Goal: Task Accomplishment & Management: Manage account settings

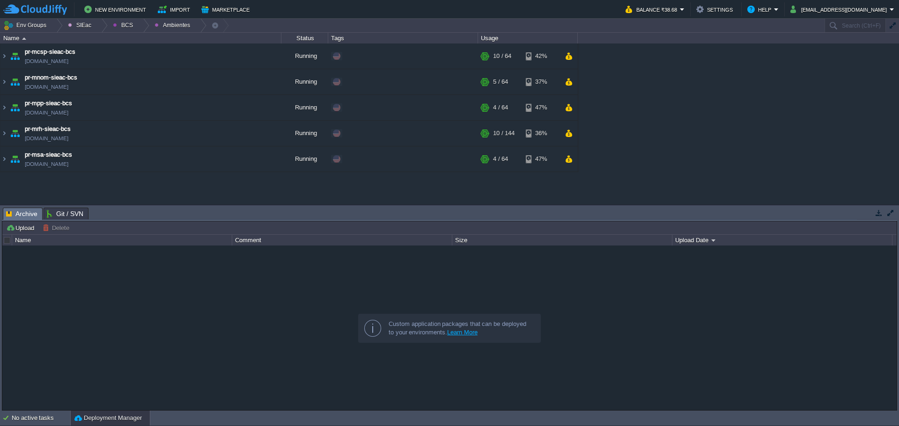
click at [277, 187] on div "maven - sie - baja california maven-rgedu.w1-us.cloudjiffy.net Stopped Edit RAM…" at bounding box center [449, 124] width 899 height 161
click at [54, 26] on div at bounding box center [56, 26] width 13 height 14
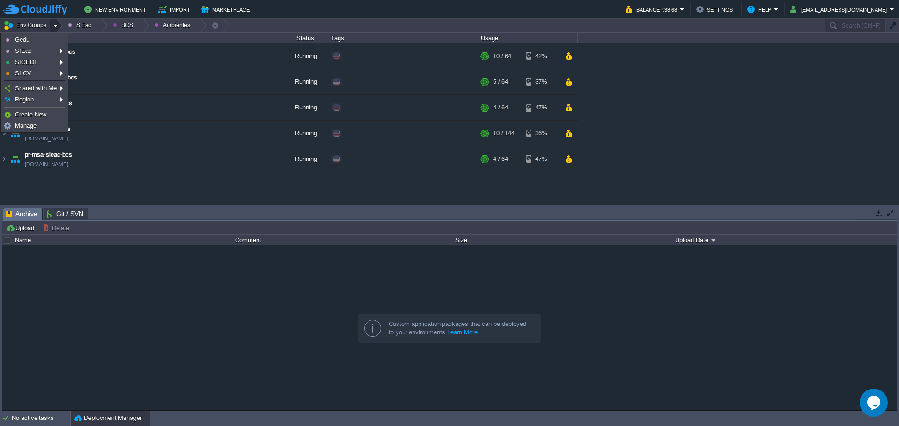
click at [15, 28] on button "Env Groups" at bounding box center [26, 25] width 46 height 13
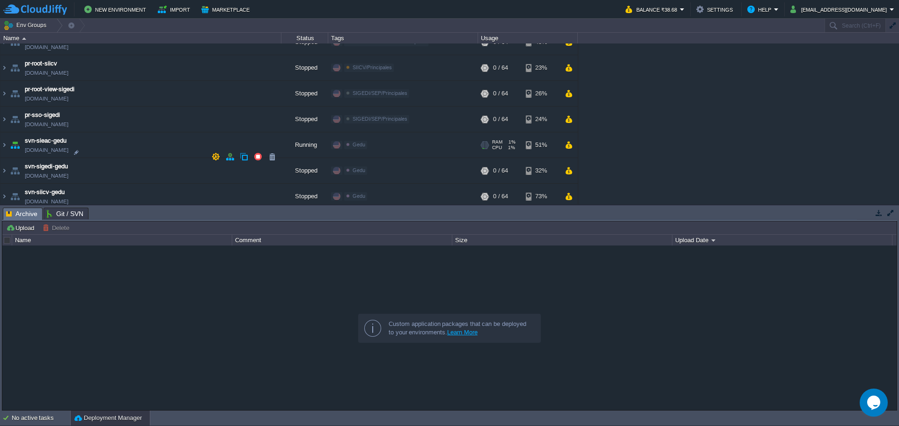
scroll to position [1421, 0]
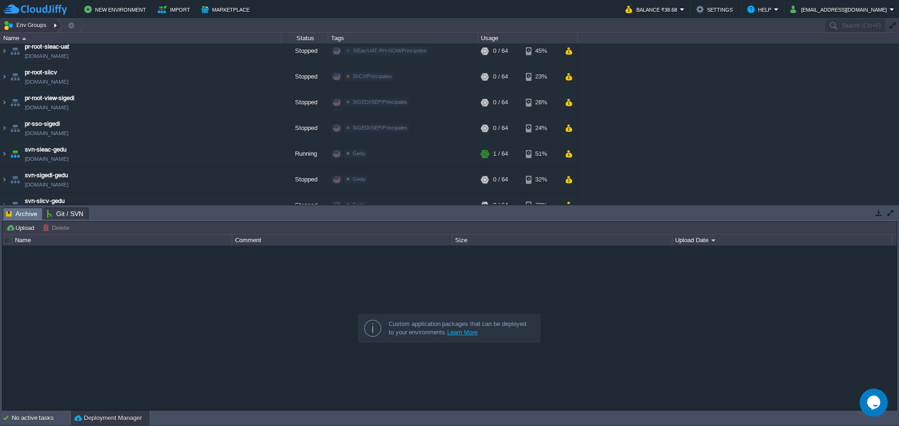
click at [59, 28] on div at bounding box center [56, 26] width 13 height 14
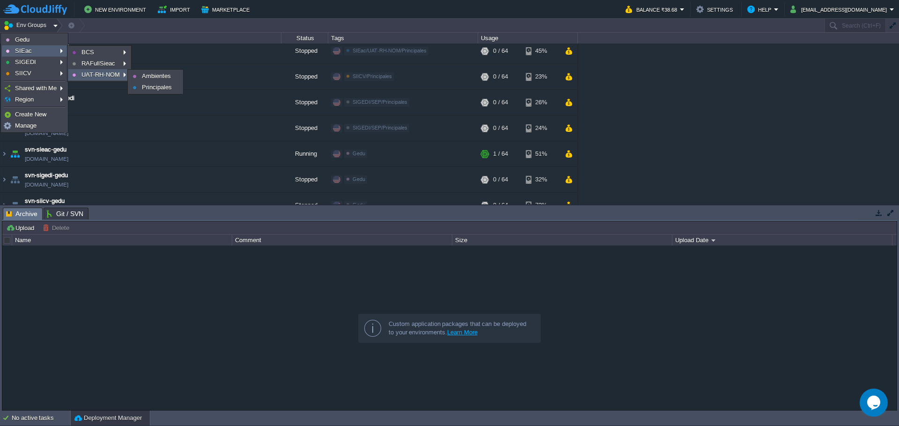
click at [103, 75] on span "UAT-RH-NOM" at bounding box center [100, 74] width 38 height 7
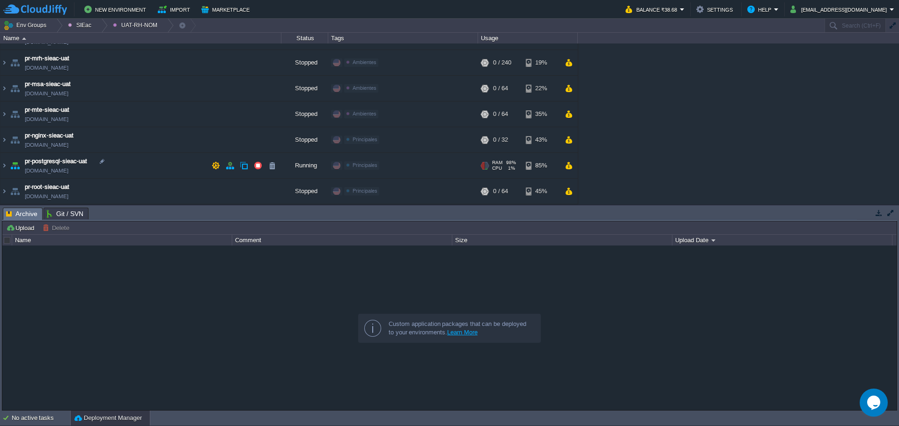
click at [147, 164] on td "pr-postgresql-sieac-uat [DOMAIN_NAME]" at bounding box center [140, 166] width 281 height 26
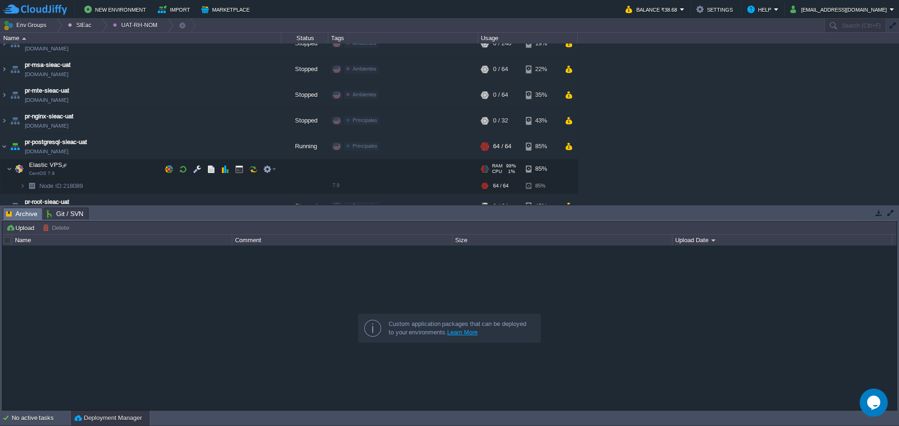
scroll to position [208, 0]
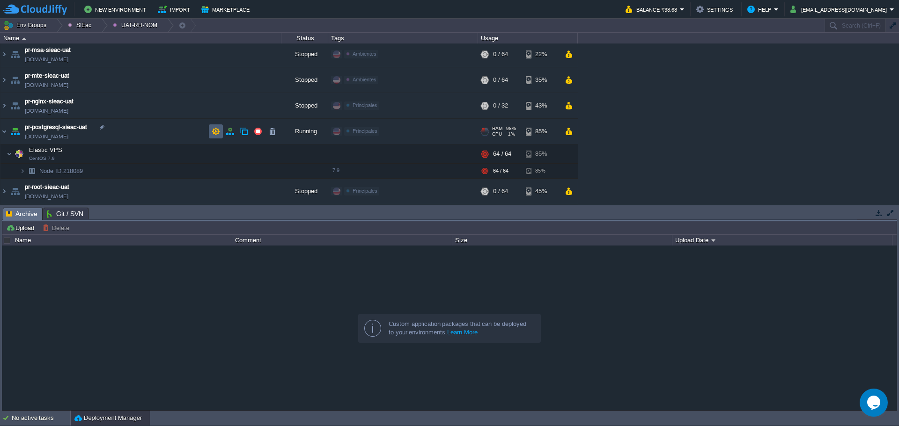
click at [221, 133] on td at bounding box center [216, 131] width 14 height 14
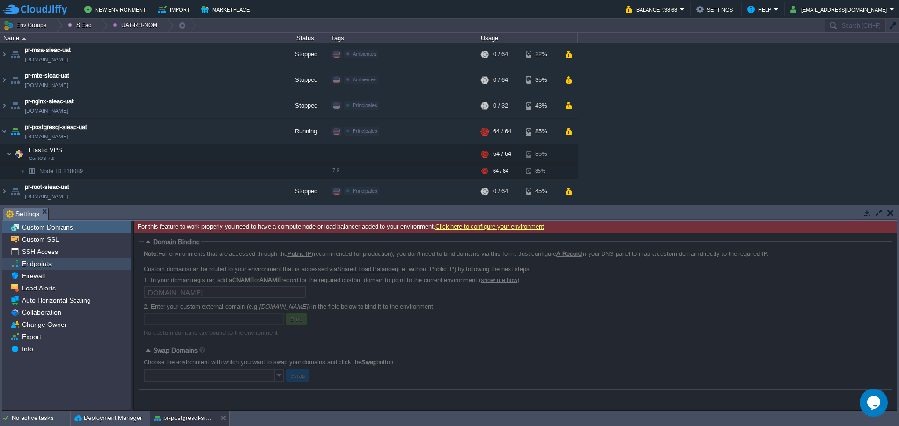
click at [50, 265] on span "Endpoints" at bounding box center [36, 264] width 33 height 8
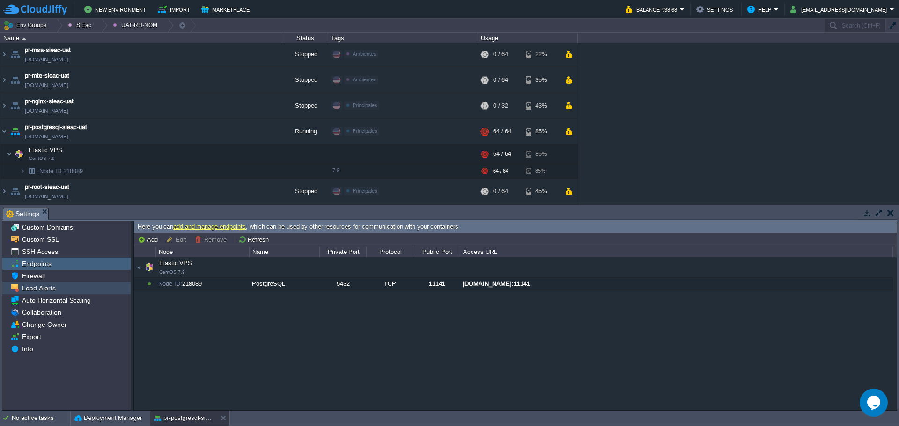
click at [76, 290] on div "Load Alerts" at bounding box center [66, 288] width 128 height 12
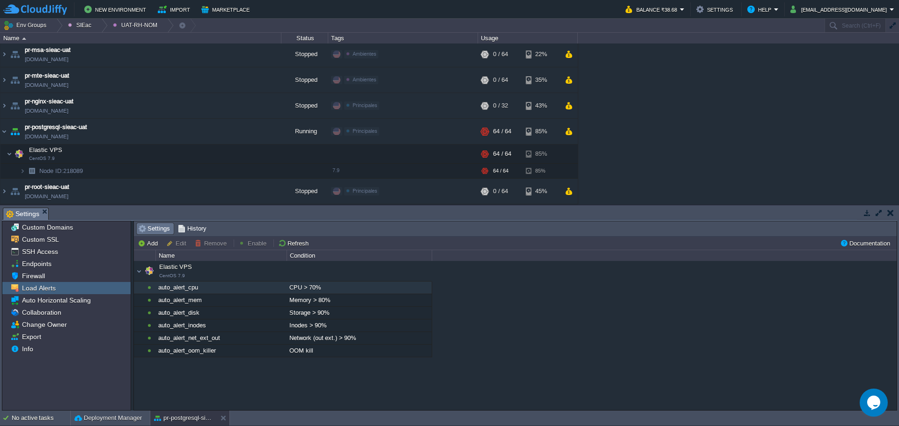
click at [185, 291] on div "auto_alert_cpu" at bounding box center [221, 288] width 130 height 12
click at [213, 239] on td "Remove" at bounding box center [211, 243] width 37 height 11
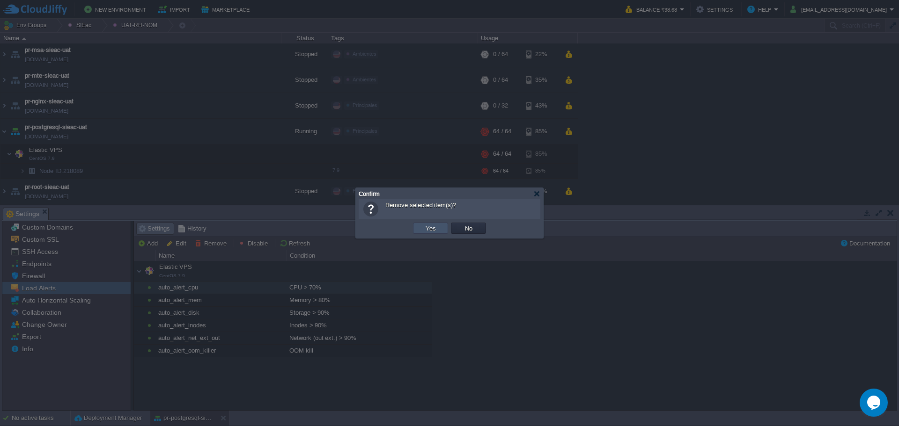
click at [435, 231] on button "Yes" at bounding box center [431, 228] width 16 height 8
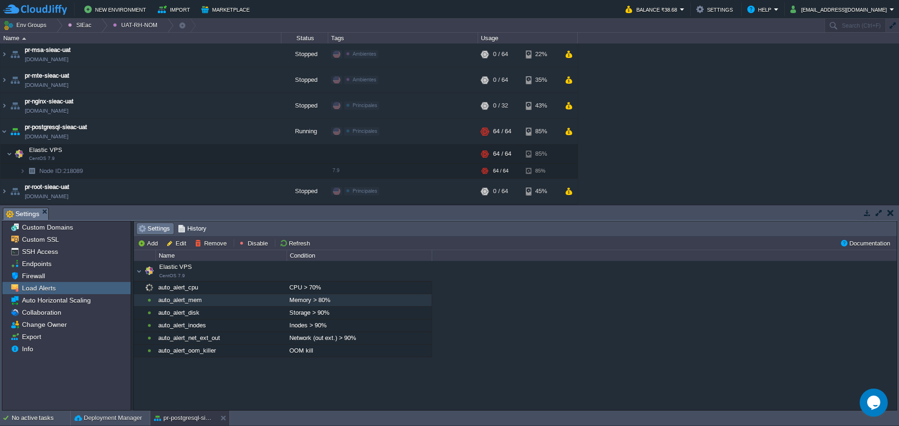
click at [205, 304] on div "auto_alert_mem" at bounding box center [221, 300] width 130 height 12
click at [207, 246] on button "Remove" at bounding box center [212, 243] width 35 height 8
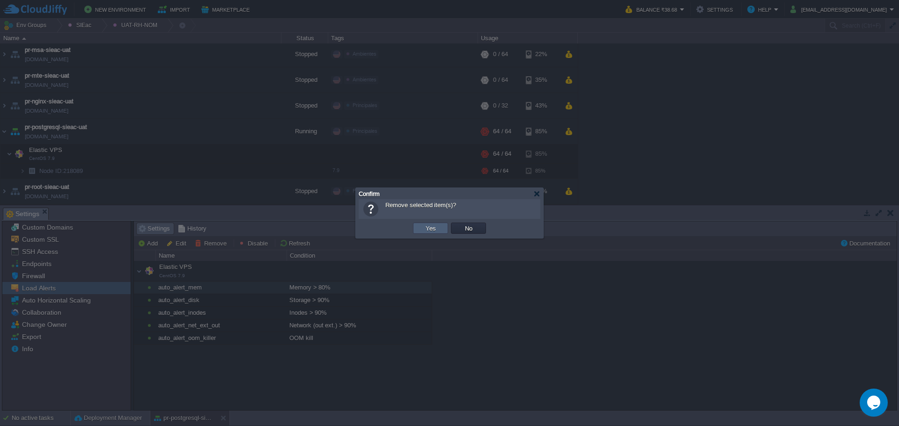
click at [422, 224] on td "Yes" at bounding box center [430, 228] width 35 height 11
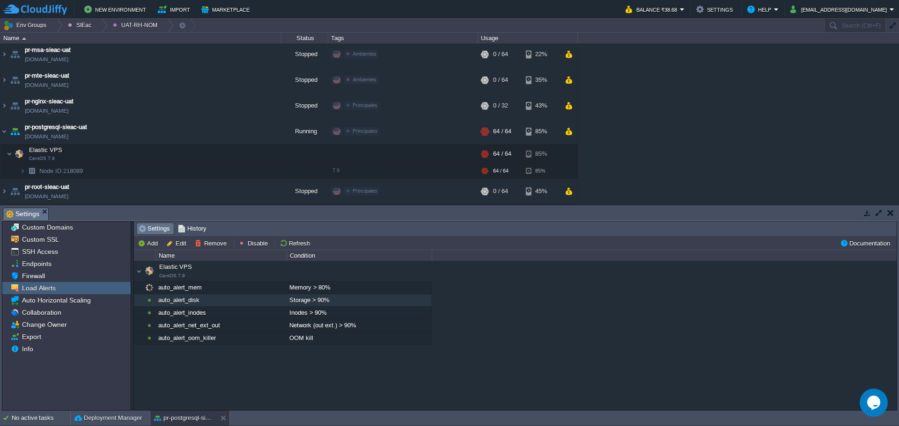
click at [231, 302] on div "Elastic VPS CentOS 7.9 auto_alert_mem Memory > 80% Elastic VPS CentOS 7.9 auto_…" at bounding box center [283, 313] width 298 height 63
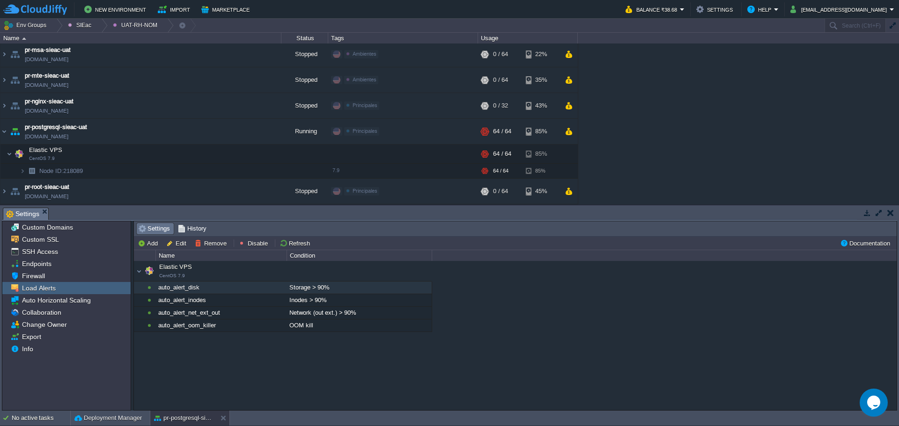
click at [211, 291] on div "auto_alert_disk" at bounding box center [221, 288] width 130 height 12
click at [212, 245] on button "Remove" at bounding box center [212, 243] width 35 height 8
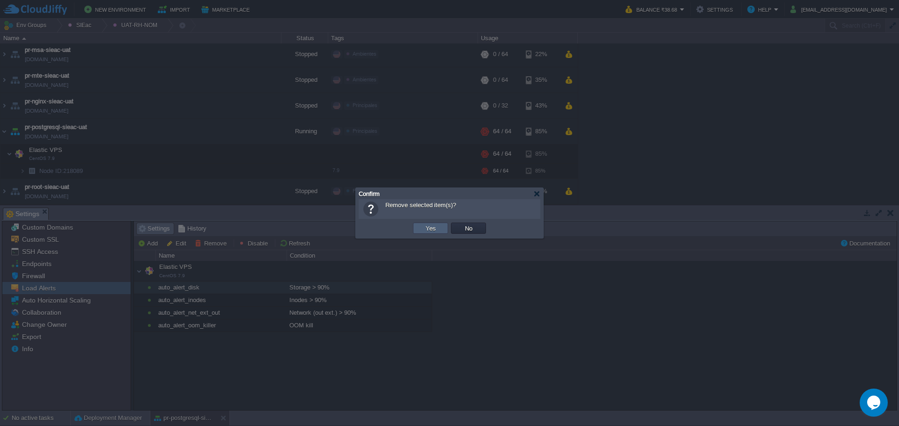
click at [421, 227] on td "Yes" at bounding box center [430, 228] width 35 height 11
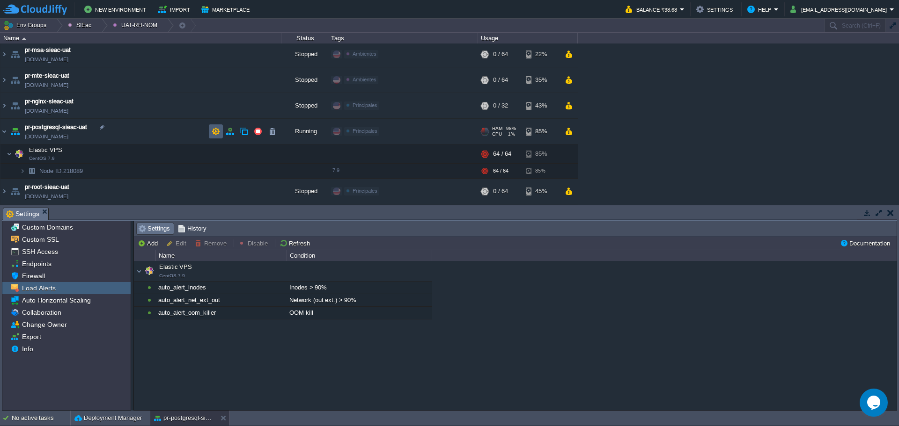
click at [214, 133] on button "button" at bounding box center [216, 131] width 8 height 8
click at [226, 138] on td at bounding box center [230, 131] width 14 height 14
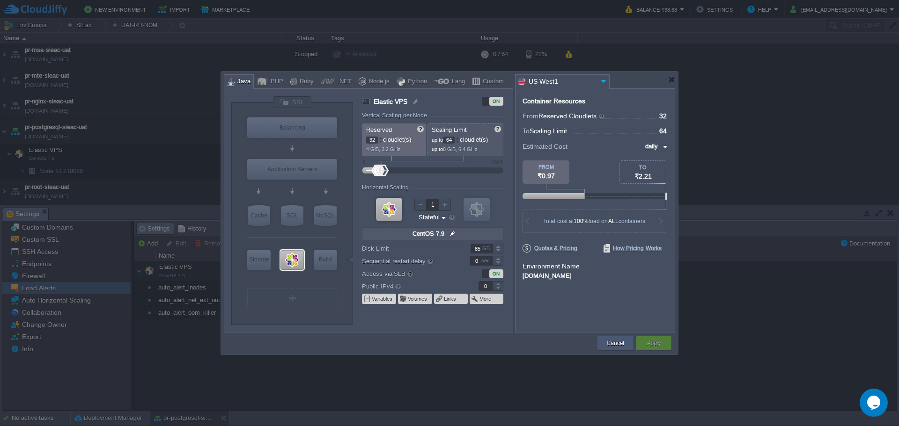
click at [608, 348] on div "Cancel" at bounding box center [615, 344] width 22 height 14
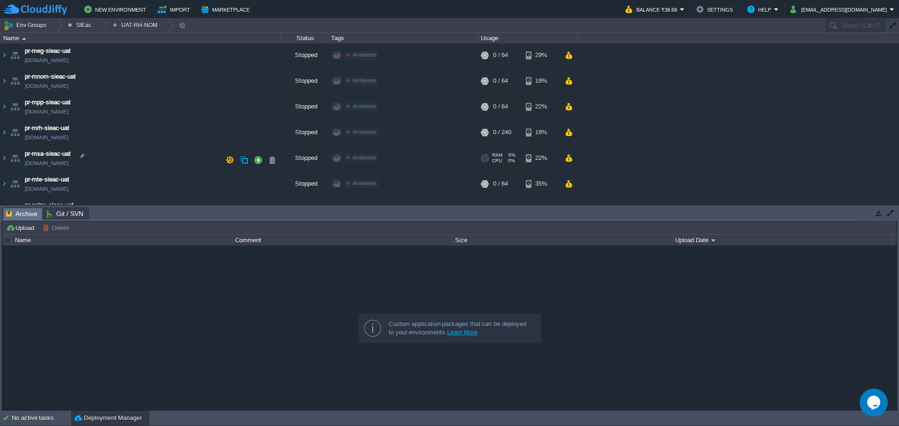
scroll to position [174, 0]
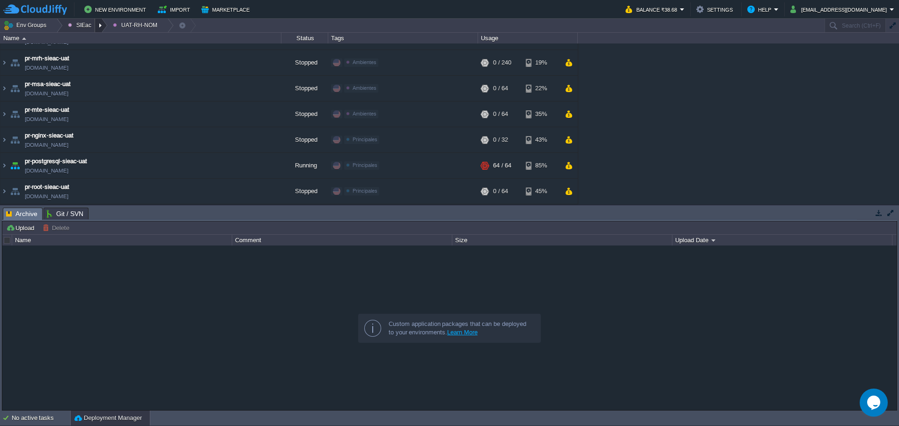
click at [95, 29] on div at bounding box center [101, 26] width 13 height 14
click at [180, 163] on td "pr-postgresql-sieac-uat [DOMAIN_NAME]" at bounding box center [140, 166] width 281 height 26
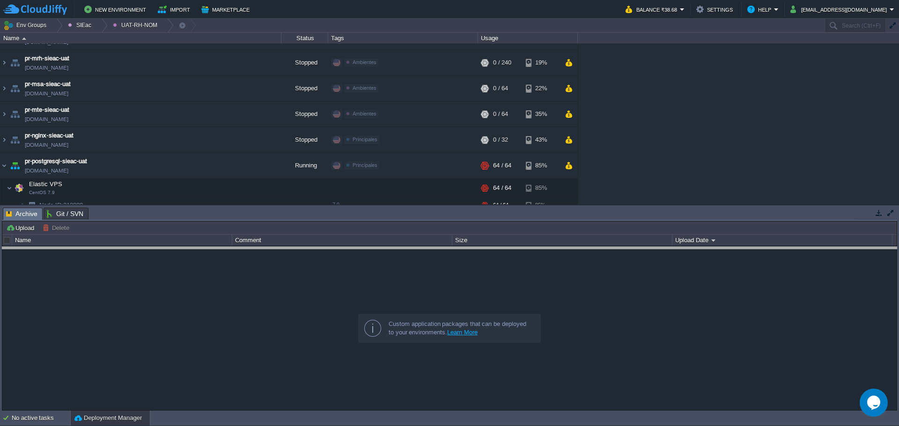
drag, startPoint x: 264, startPoint y: 218, endPoint x: 260, endPoint y: 257, distance: 39.5
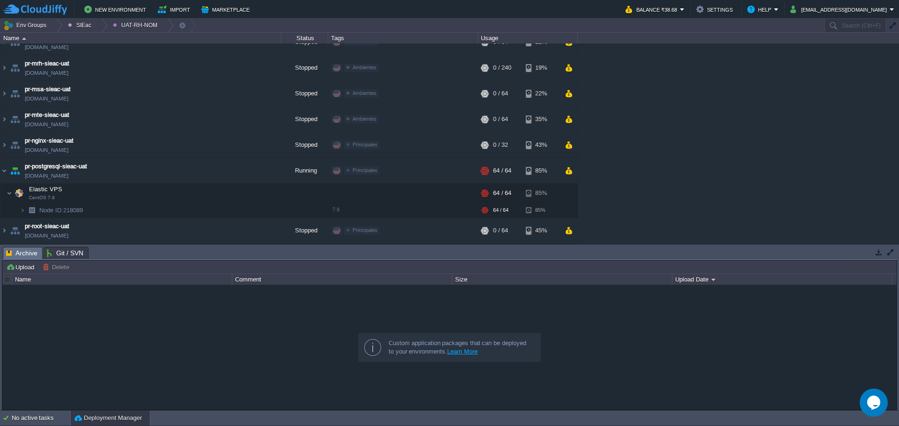
scroll to position [168, 0]
click at [174, 172] on td "pr-postgresql-sieac-uat [DOMAIN_NAME]" at bounding box center [140, 171] width 281 height 26
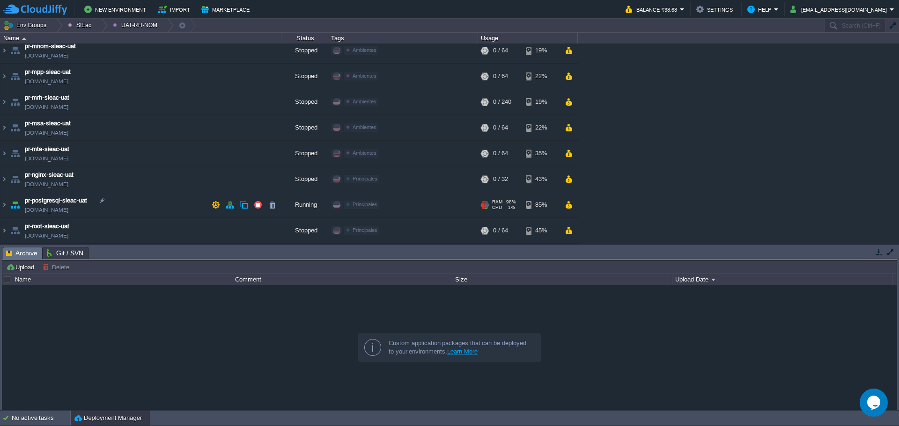
click at [176, 207] on td "pr-postgresql-sieac-uat [DOMAIN_NAME]" at bounding box center [140, 205] width 281 height 26
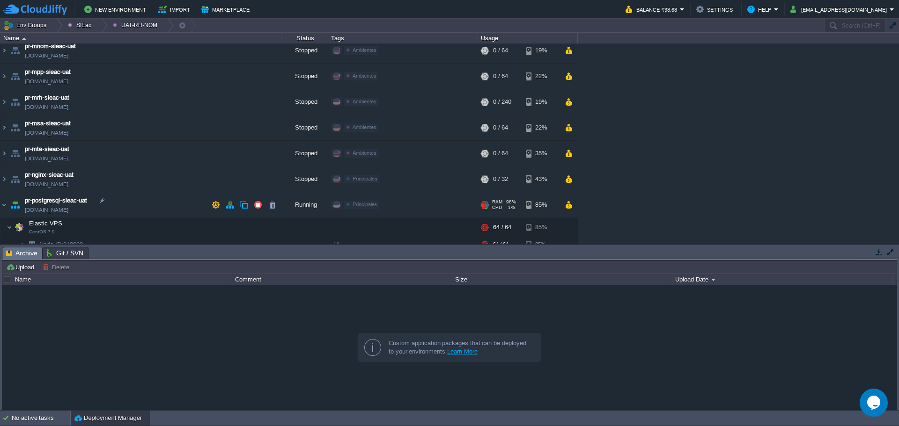
click at [171, 206] on td "pr-postgresql-sieac-uat [DOMAIN_NAME]" at bounding box center [140, 205] width 281 height 26
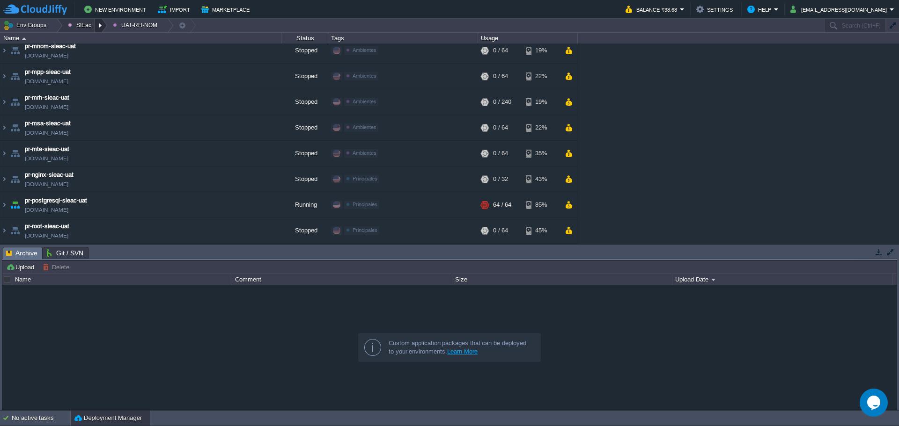
click at [98, 26] on div at bounding box center [101, 26] width 13 height 14
click at [154, 199] on td "pr-postgresql-sieac-uat [DOMAIN_NAME]" at bounding box center [140, 205] width 281 height 26
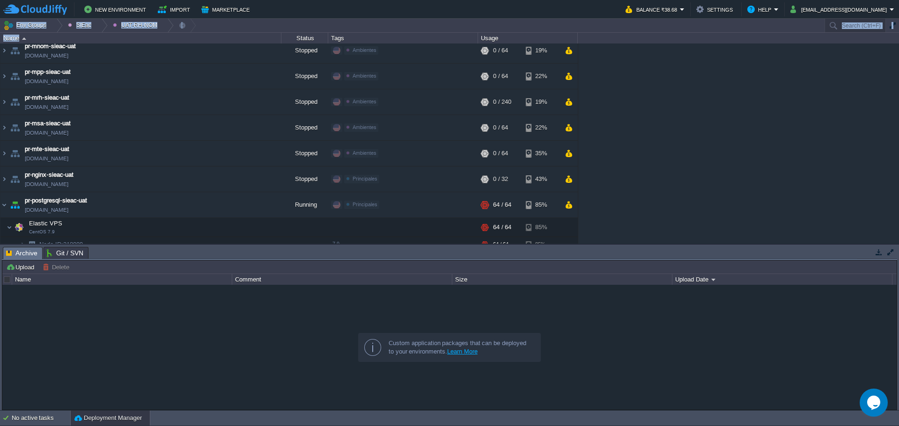
click at [27, 32] on div "Env Groups SIEac UAT-RH-NOM Search (Ctrl+F) auto-gen Name Status Tags Usage mav…" at bounding box center [449, 132] width 899 height 226
click at [344, 12] on td "New Environment Import Marketplace" at bounding box center [308, 9] width 611 height 14
click at [37, 25] on button "Env Groups" at bounding box center [26, 25] width 46 height 13
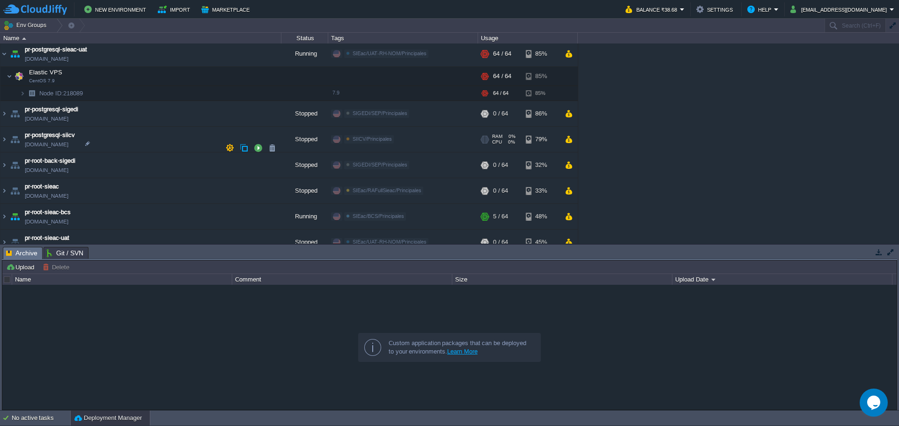
scroll to position [1228, 0]
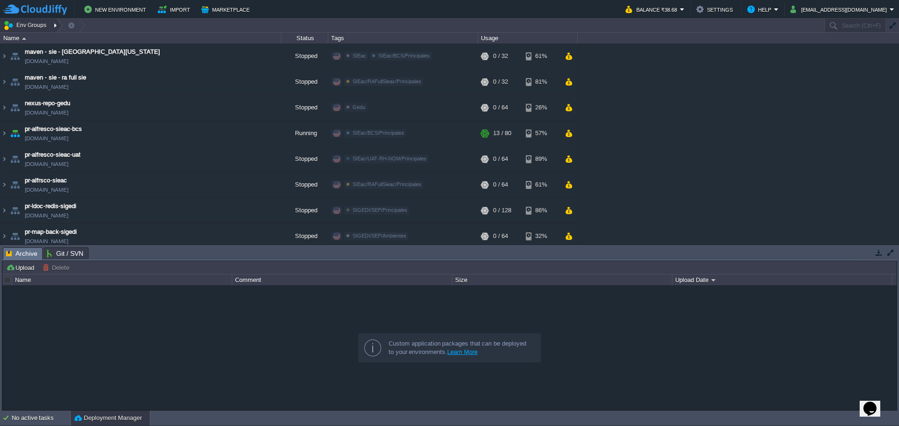
click at [55, 20] on div at bounding box center [56, 26] width 13 height 14
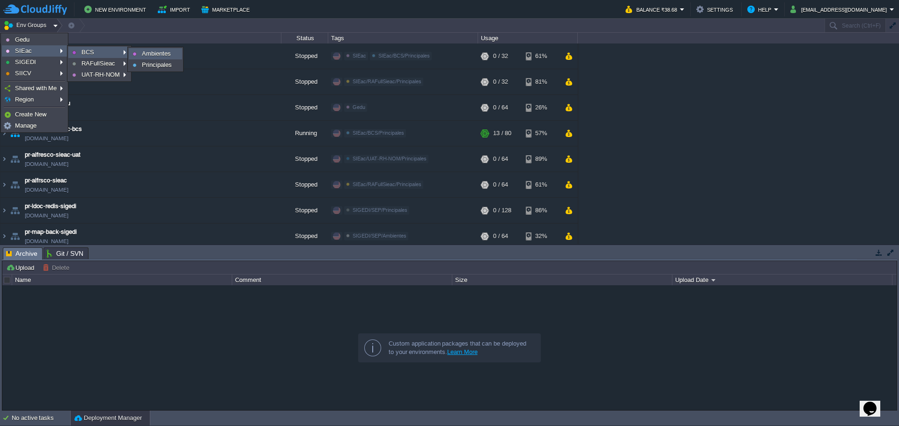
click at [140, 52] on link "Ambientes" at bounding box center [155, 54] width 52 height 10
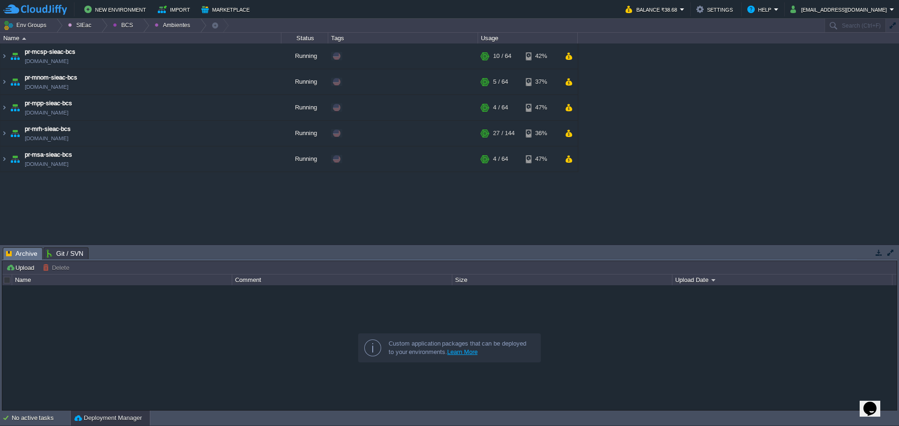
click at [637, 360] on div at bounding box center [449, 348] width 894 height 124
click at [619, 365] on div at bounding box center [449, 348] width 894 height 124
click at [608, 359] on div at bounding box center [449, 348] width 894 height 124
click at [661, 184] on div "maven - sie - baja california maven-rgedu.w1-us.cloudjiffy.net Stopped SIEac SI…" at bounding box center [449, 144] width 899 height 201
click at [140, 27] on div at bounding box center [143, 26] width 13 height 14
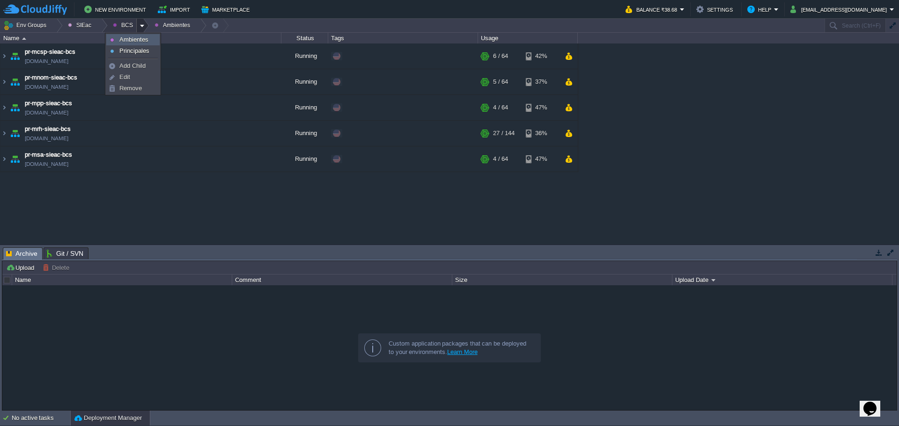
click at [127, 43] on span "Ambientes" at bounding box center [133, 39] width 29 height 7
click at [137, 29] on div at bounding box center [143, 26] width 13 height 14
click at [132, 50] on span "Principales" at bounding box center [134, 50] width 30 height 7
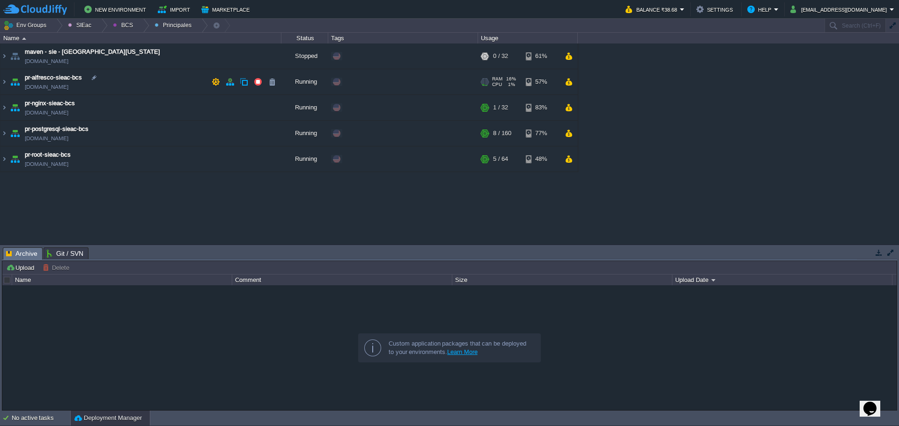
click at [170, 84] on td "pr-alfresco-sieac-bcs pr-alfresco-sieac.w1-us.cloudjiffy.net" at bounding box center [140, 82] width 281 height 26
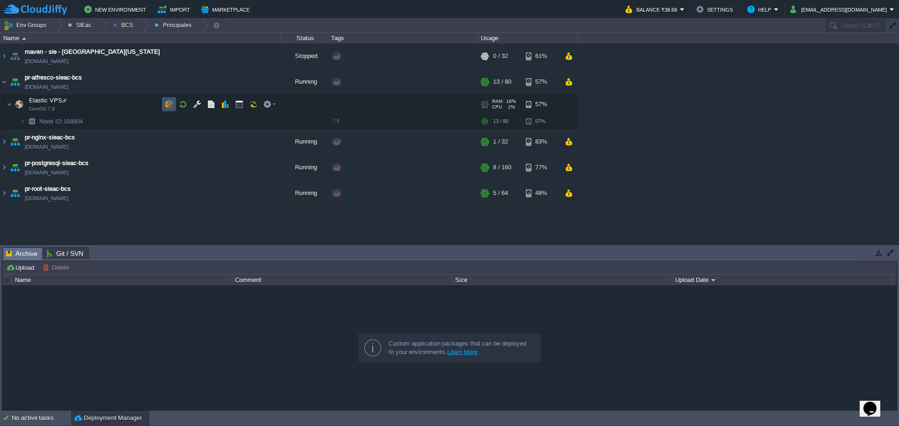
click at [165, 107] on button "button" at bounding box center [169, 104] width 8 height 8
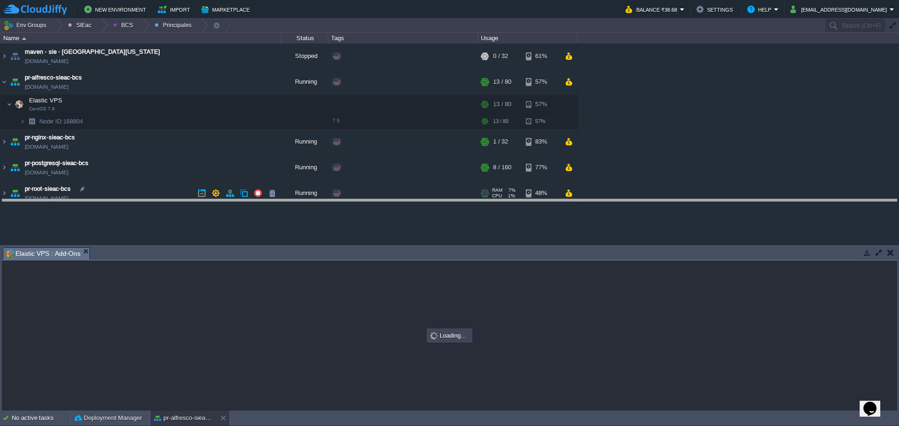
drag, startPoint x: 247, startPoint y: 253, endPoint x: 238, endPoint y: 205, distance: 49.0
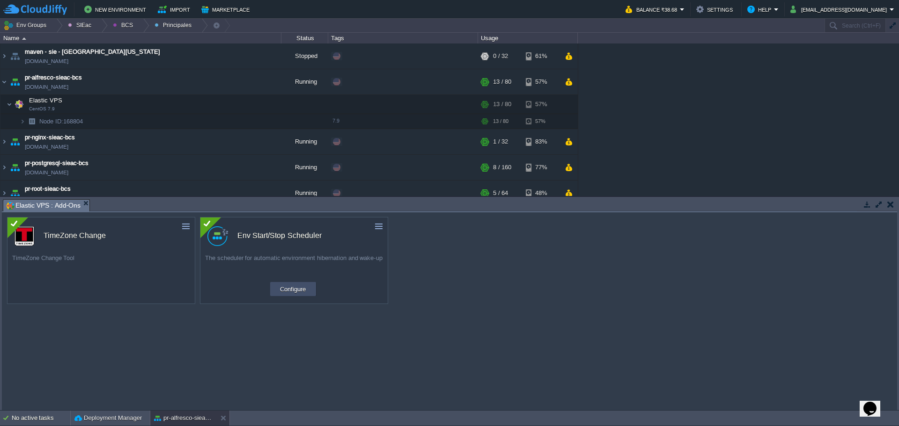
click at [308, 292] on button "Configure" at bounding box center [292, 289] width 31 height 11
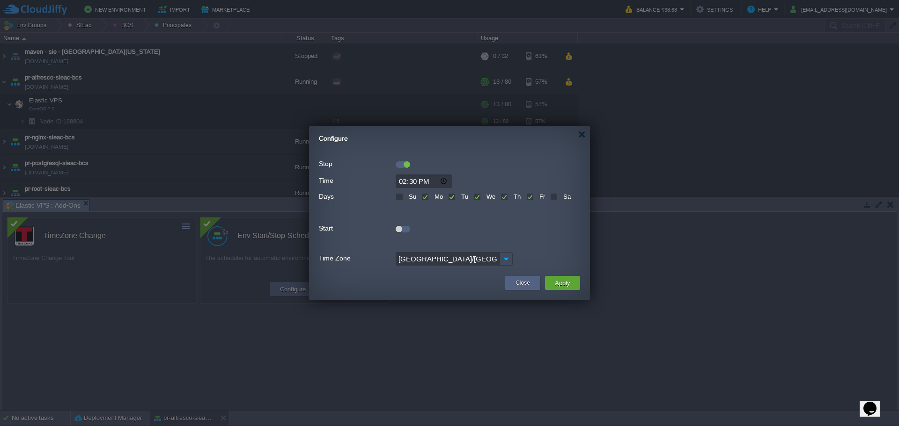
click at [407, 232] on div at bounding box center [402, 229] width 15 height 7
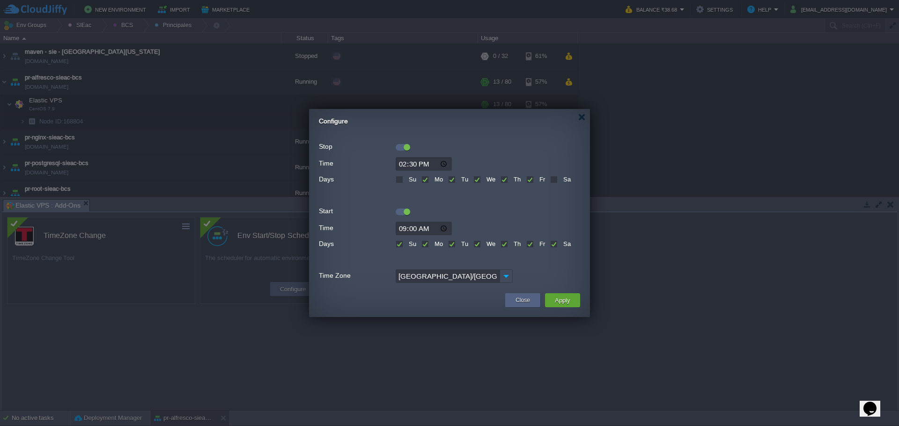
click at [403, 231] on input "09:00" at bounding box center [423, 229] width 56 height 14
type input "08:00"
